Goal: Task Accomplishment & Management: Manage account settings

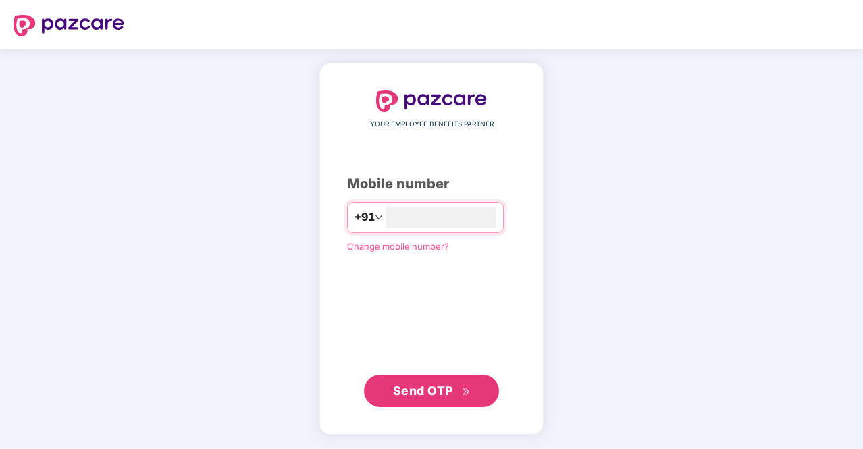
type input "**********"
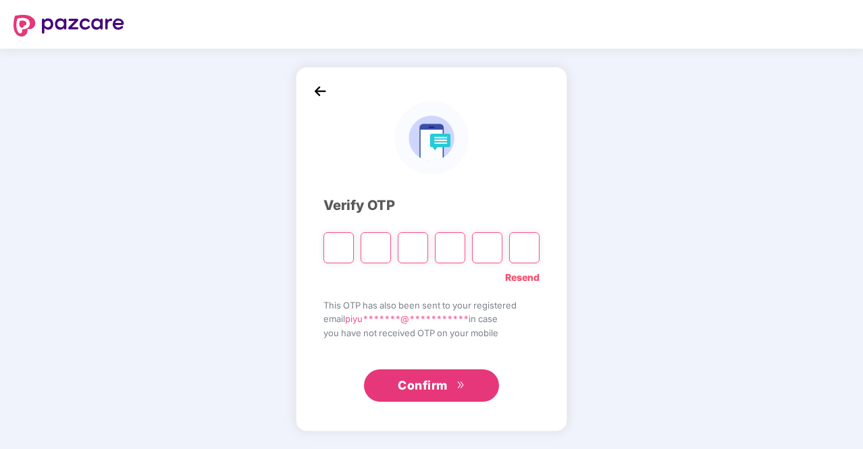
type input "*"
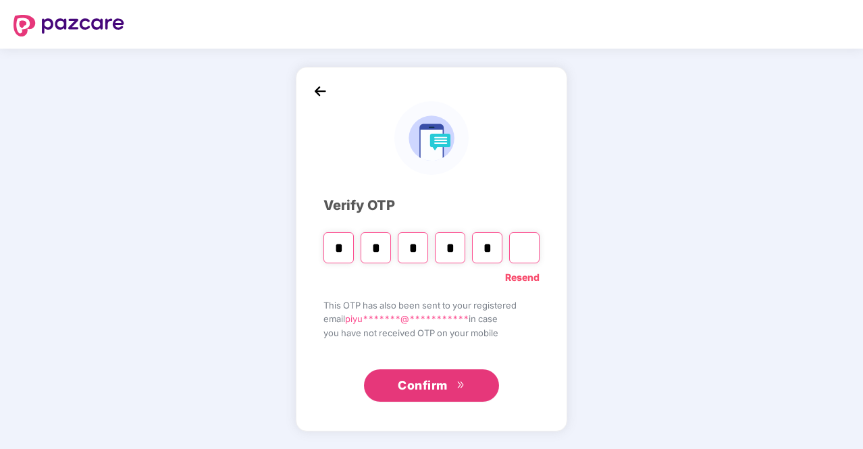
type input "*"
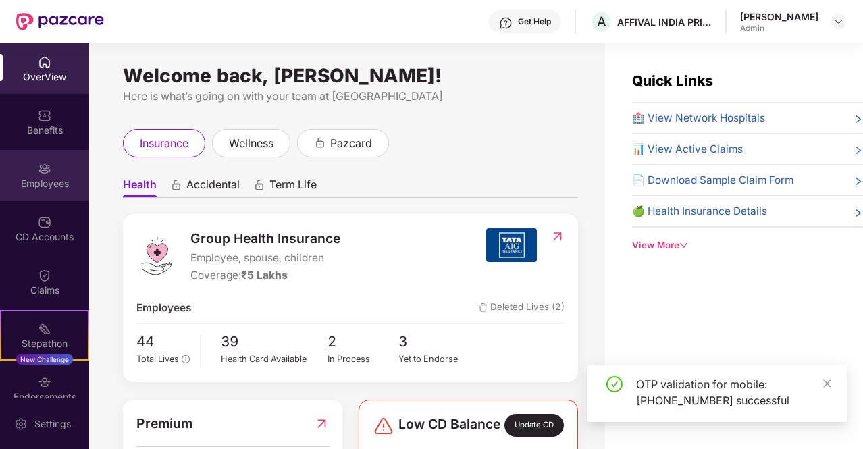
click at [39, 169] on img at bounding box center [45, 169] width 14 height 14
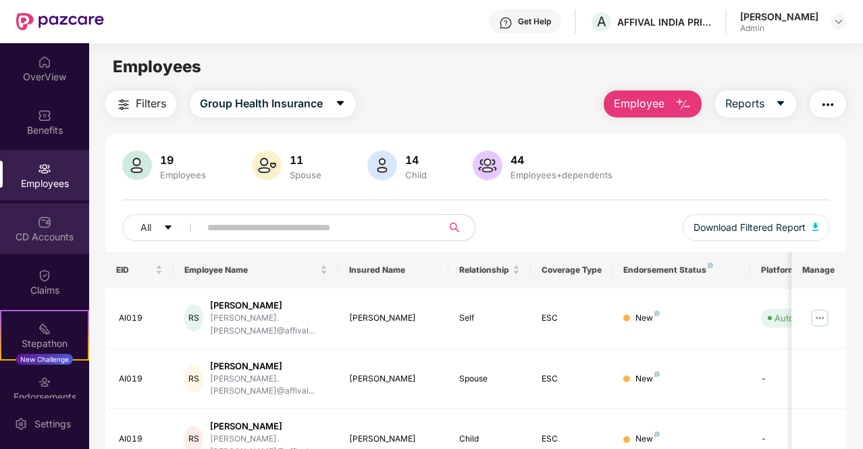
click at [31, 235] on div "CD Accounts" at bounding box center [44, 237] width 89 height 14
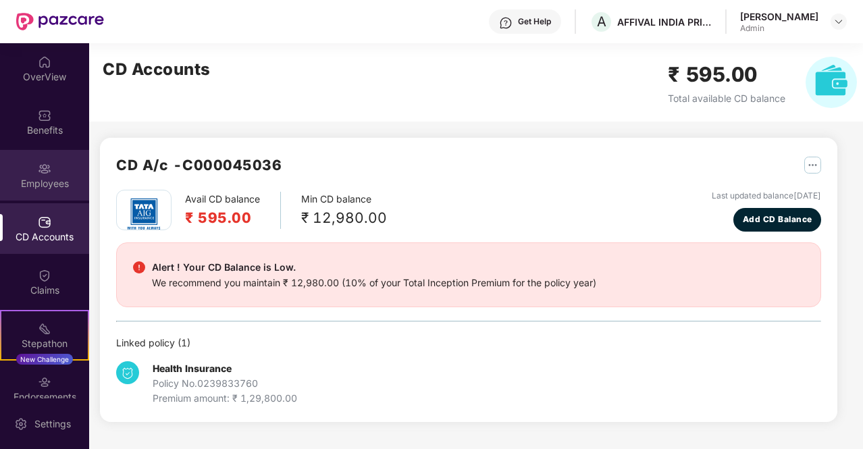
click at [45, 183] on div "Employees" at bounding box center [44, 184] width 89 height 14
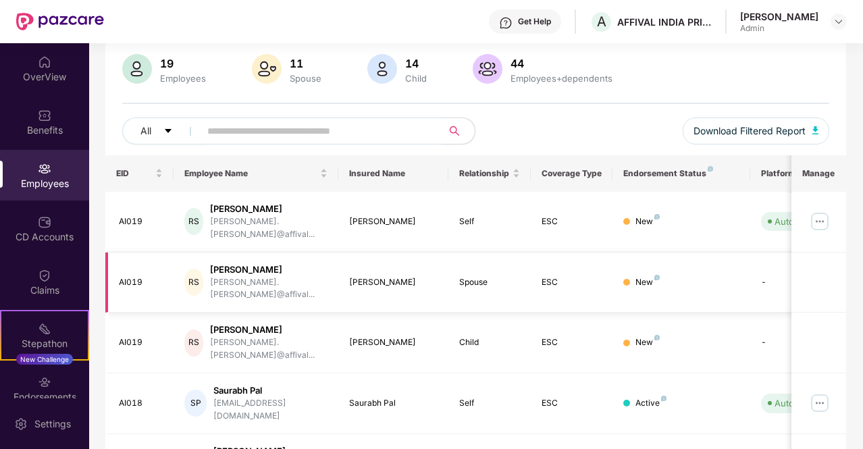
scroll to position [97, 0]
click at [828, 219] on img at bounding box center [820, 221] width 22 height 22
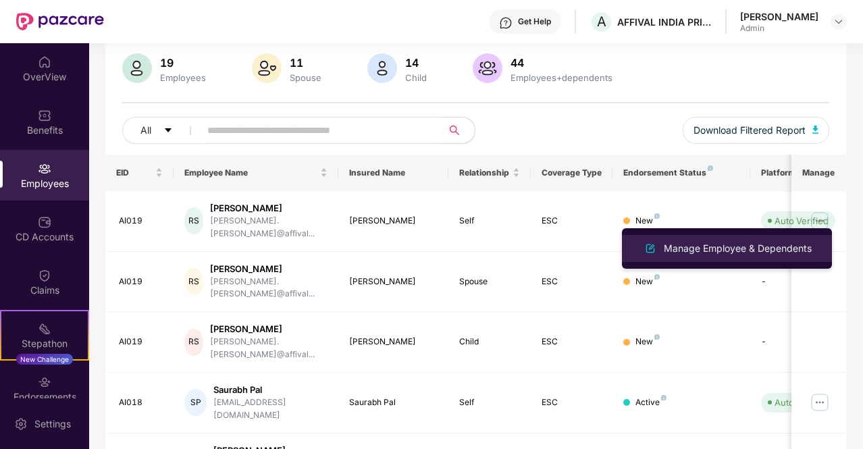
click at [753, 245] on div "Manage Employee & Dependents" at bounding box center [737, 248] width 153 height 15
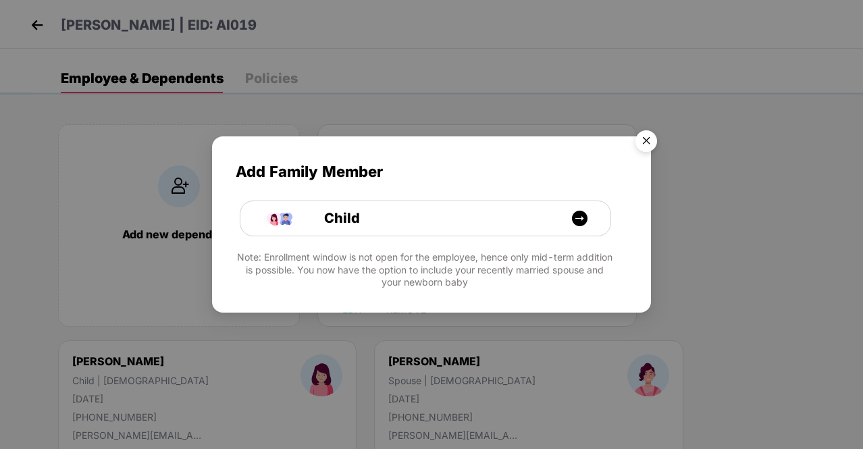
click at [643, 140] on img "Close" at bounding box center [646, 143] width 38 height 38
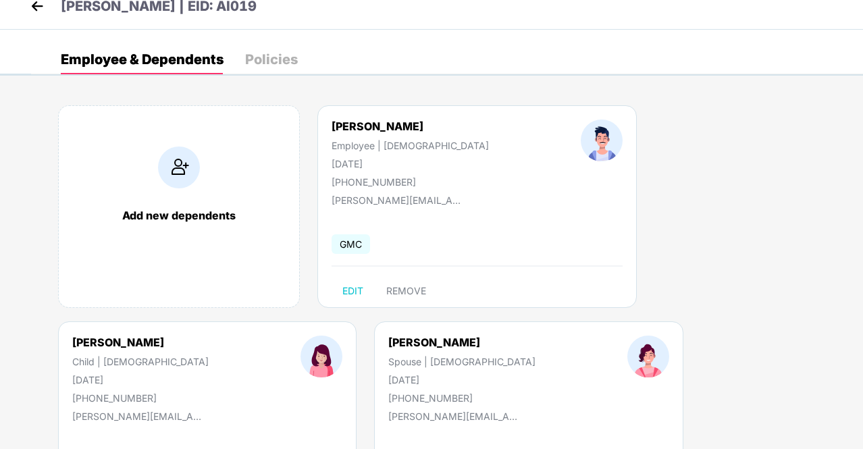
scroll to position [0, 0]
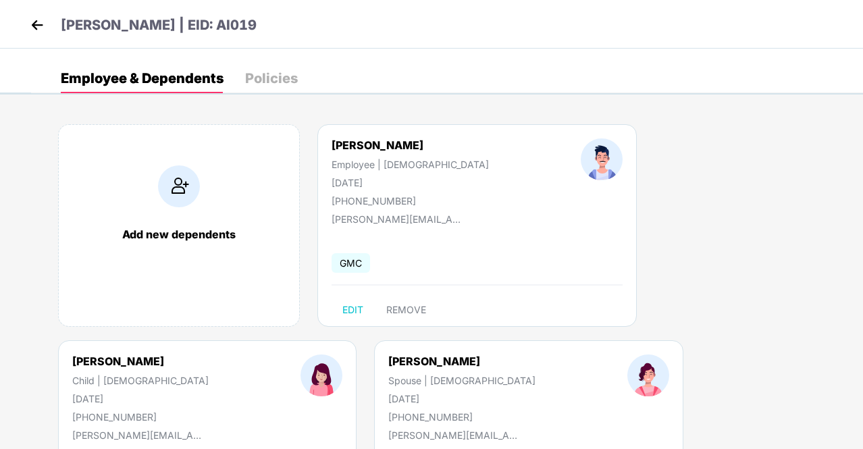
click at [284, 78] on div "Policies" at bounding box center [271, 79] width 53 height 14
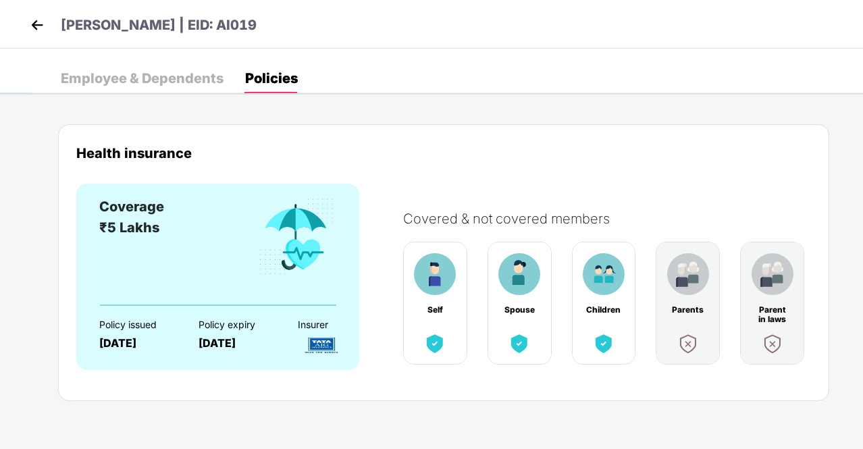
click at [42, 24] on img at bounding box center [37, 25] width 20 height 20
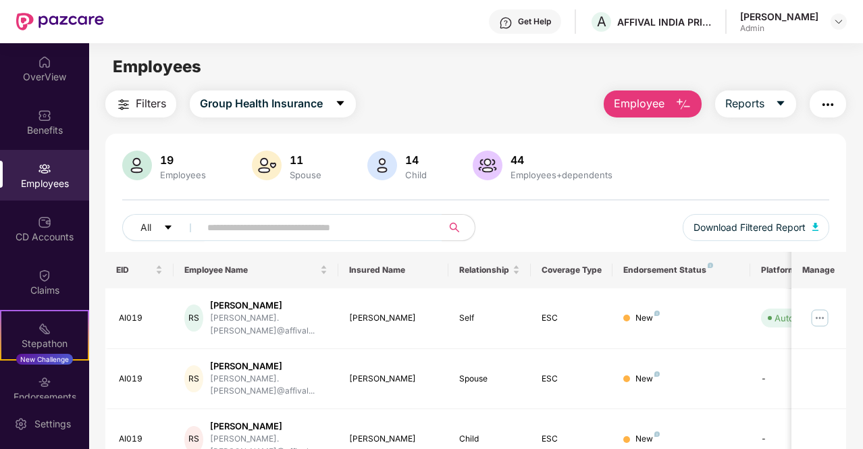
click at [40, 177] on div "Employees" at bounding box center [44, 184] width 89 height 14
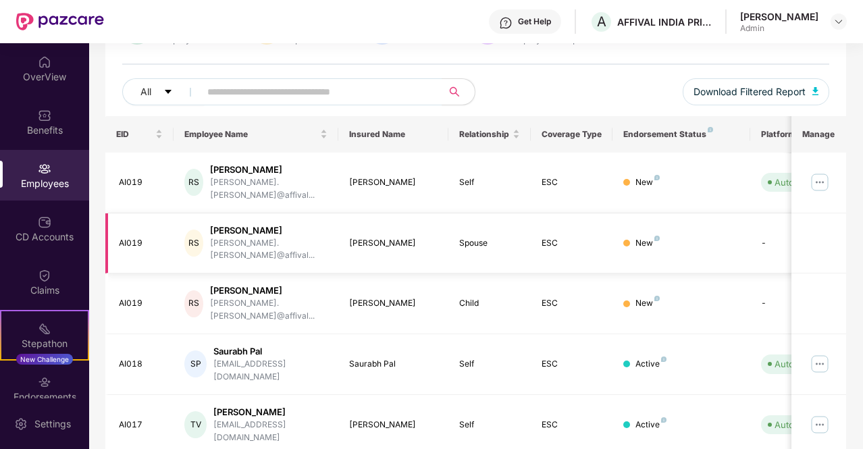
scroll to position [142, 0]
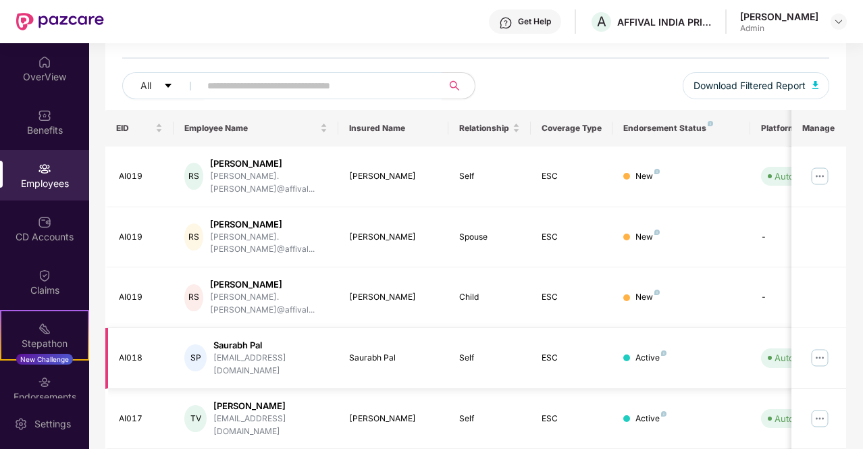
click at [824, 347] on img at bounding box center [820, 358] width 22 height 22
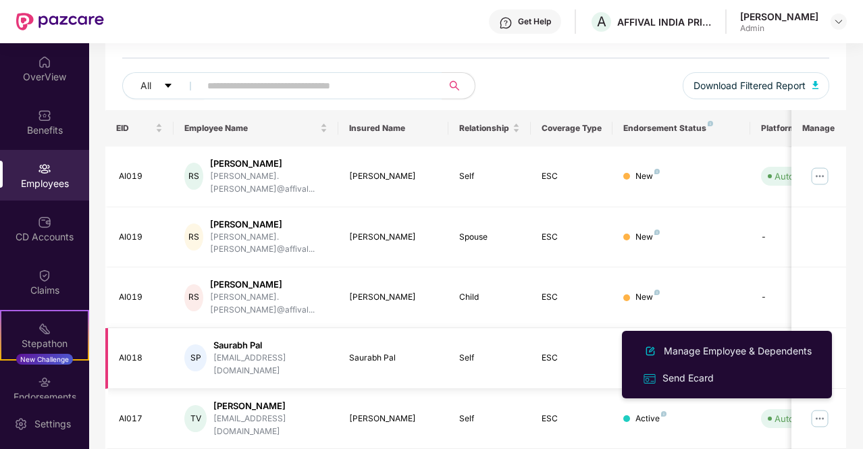
click at [824, 347] on img at bounding box center [820, 358] width 22 height 22
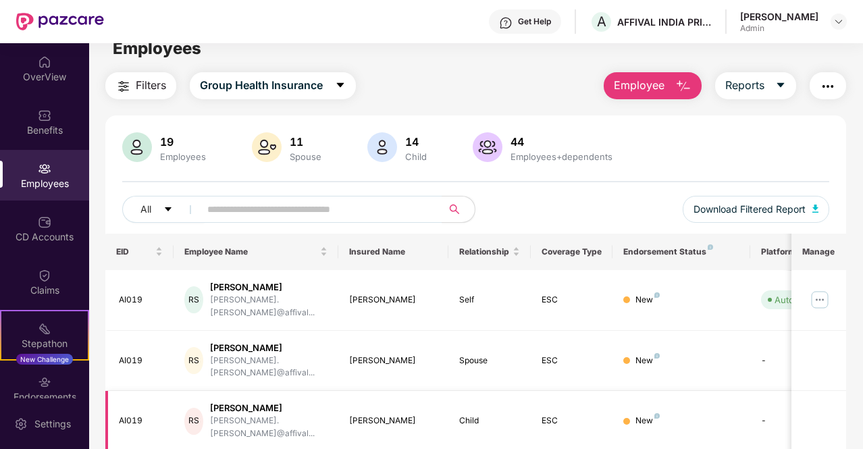
scroll to position [18, 0]
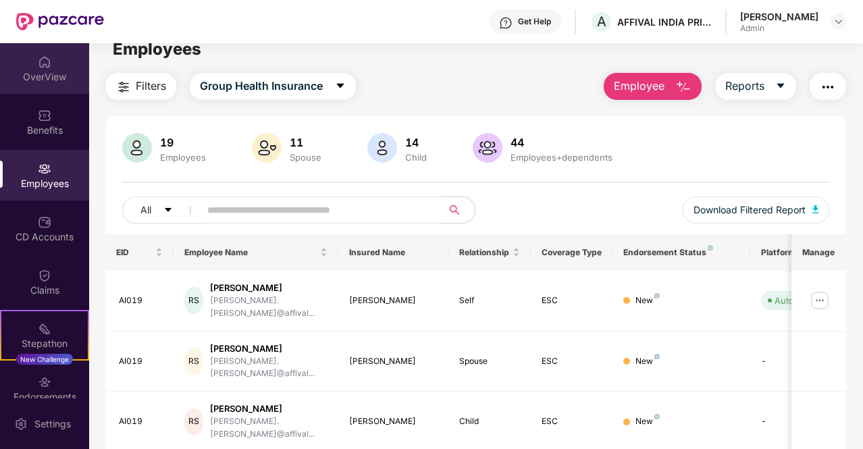
click at [38, 68] on img at bounding box center [45, 62] width 14 height 14
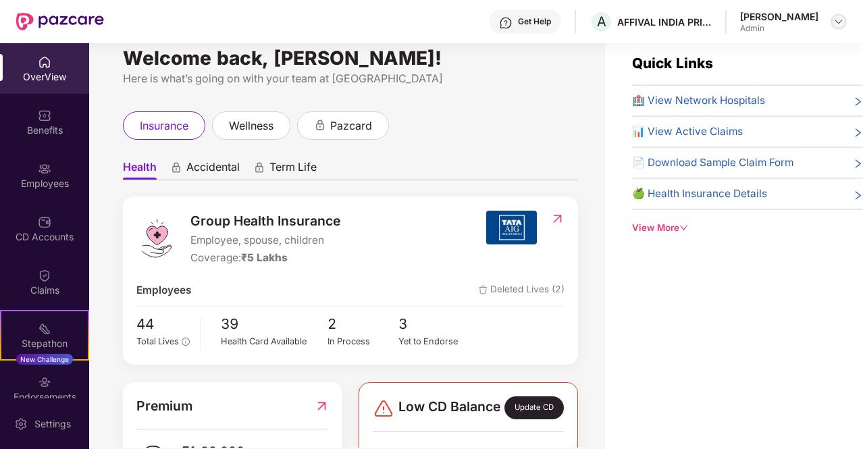
click at [841, 24] on img at bounding box center [838, 21] width 11 height 11
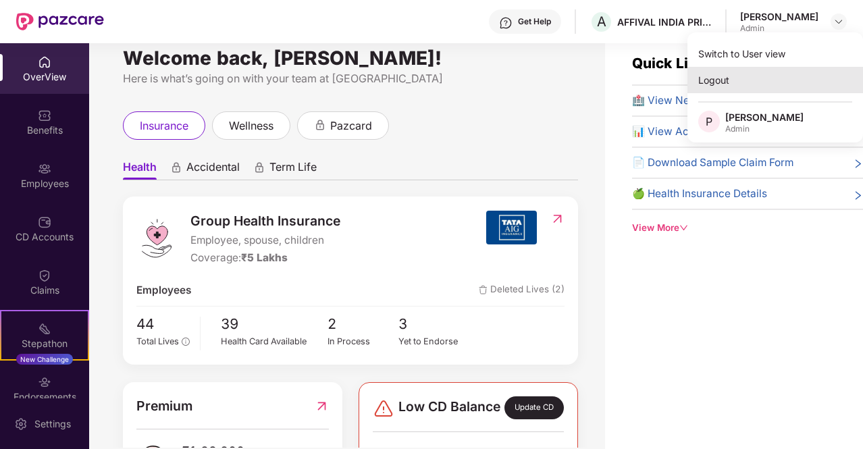
click at [724, 84] on div "Logout" at bounding box center [775, 80] width 176 height 26
